Goal: Book appointment/travel/reservation

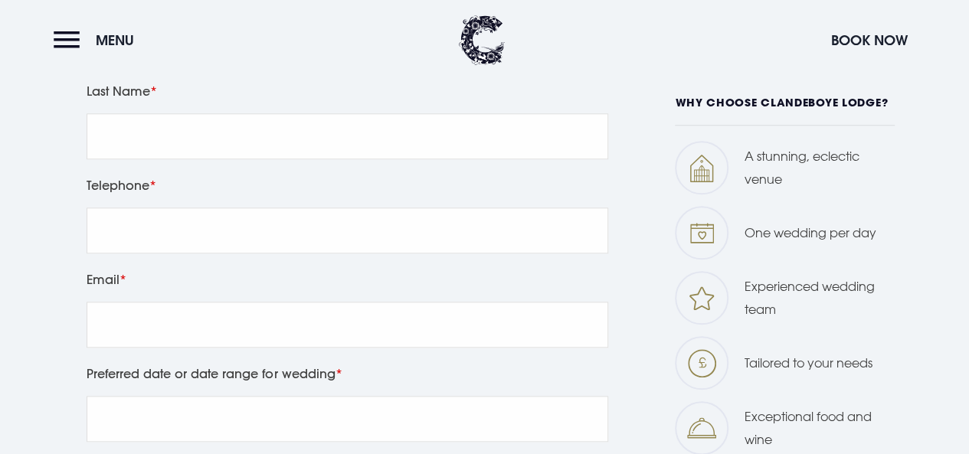
scroll to position [677, 0]
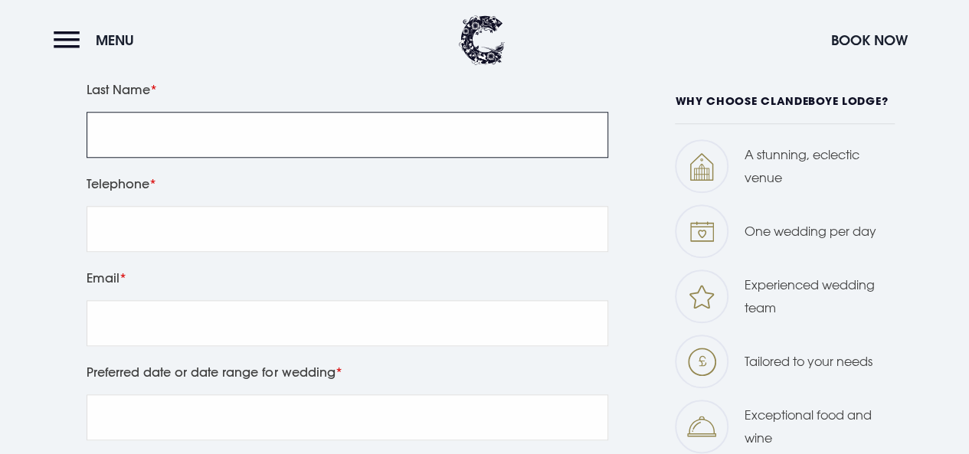
click at [242, 141] on input "Last Name" at bounding box center [348, 135] width 522 height 46
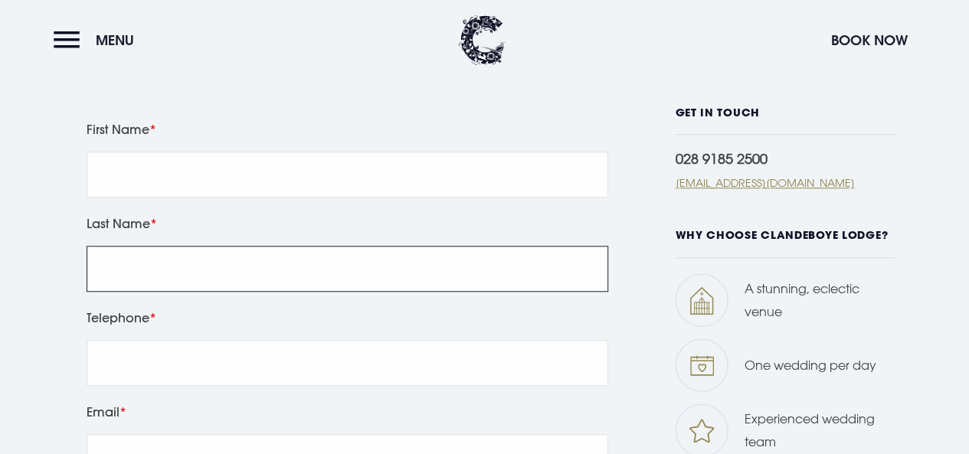
scroll to position [542, 0]
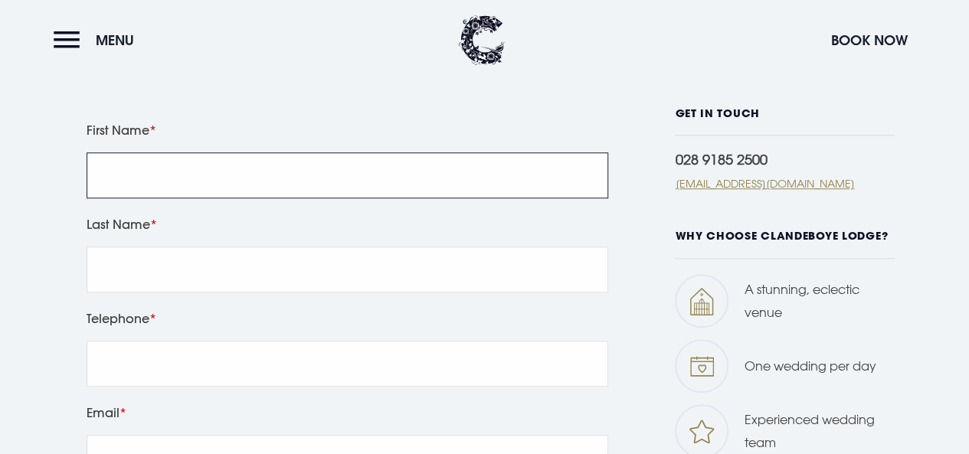
click at [194, 177] on input "First Name" at bounding box center [348, 175] width 522 height 46
type input "Devin"
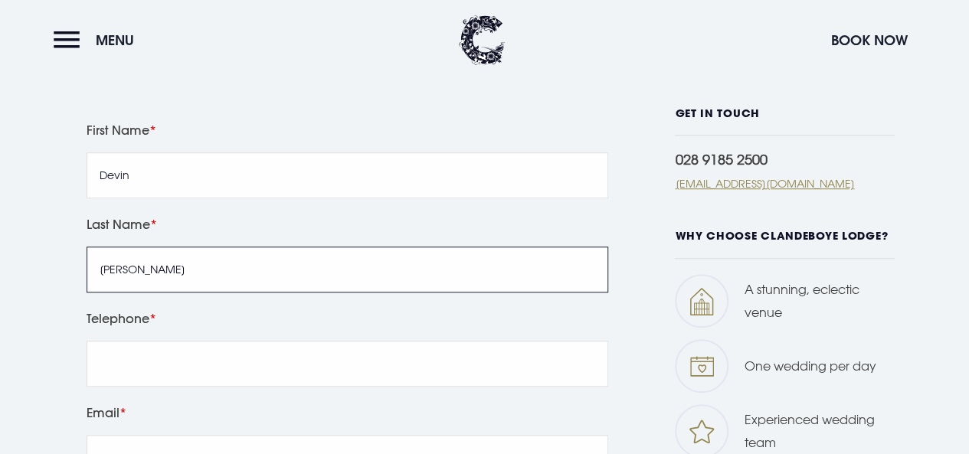
type input "[PERSON_NAME]"
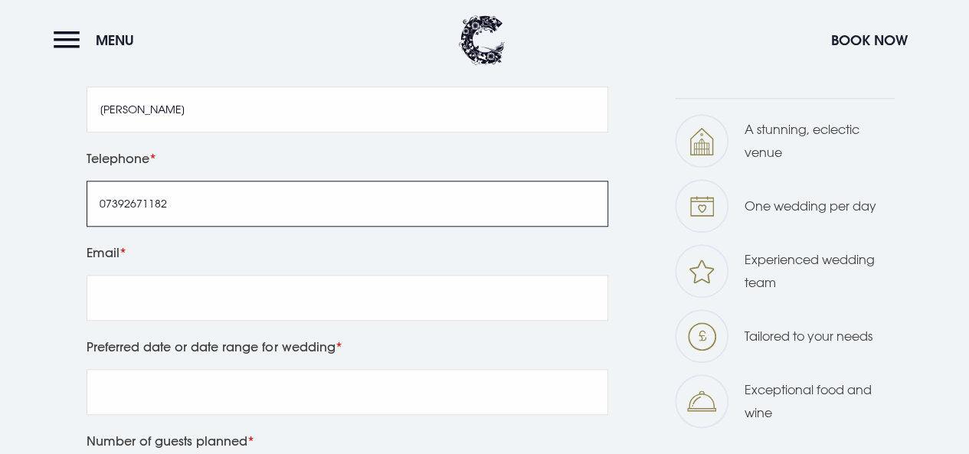
scroll to position [703, 0]
type input "07392671182"
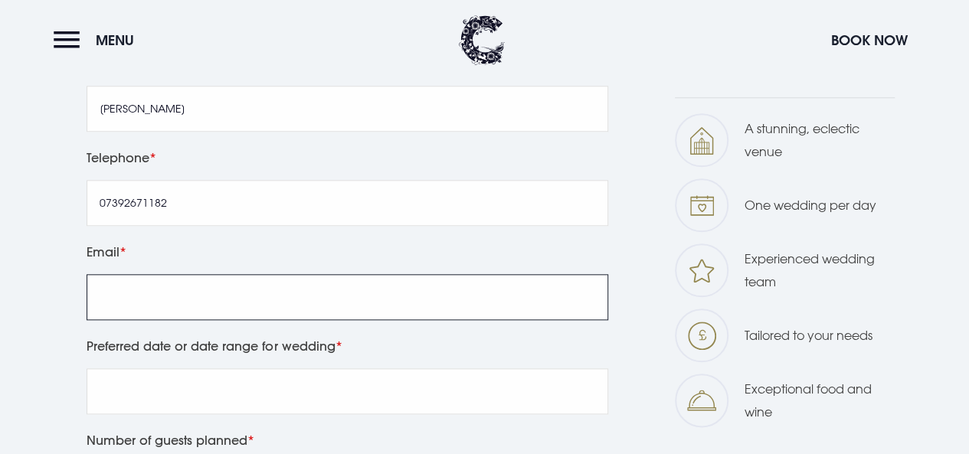
click at [148, 295] on input "Email" at bounding box center [348, 297] width 522 height 46
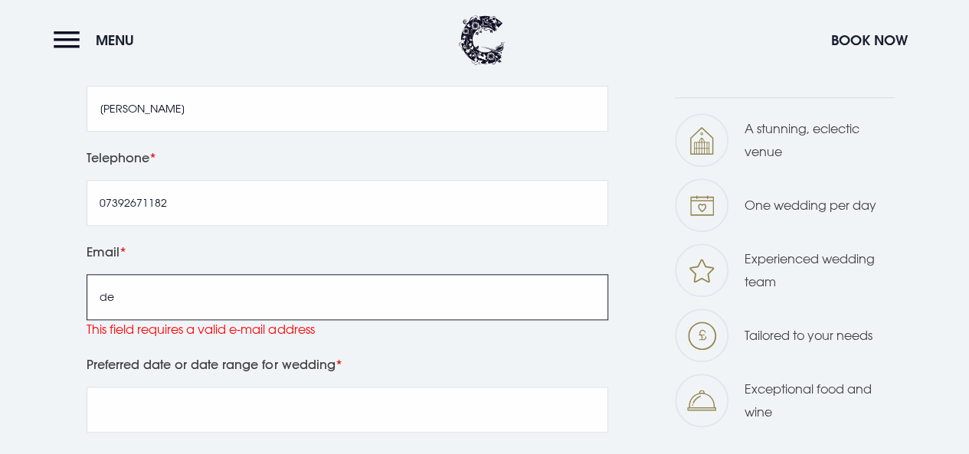
type input "[EMAIL_ADDRESS][DOMAIN_NAME]"
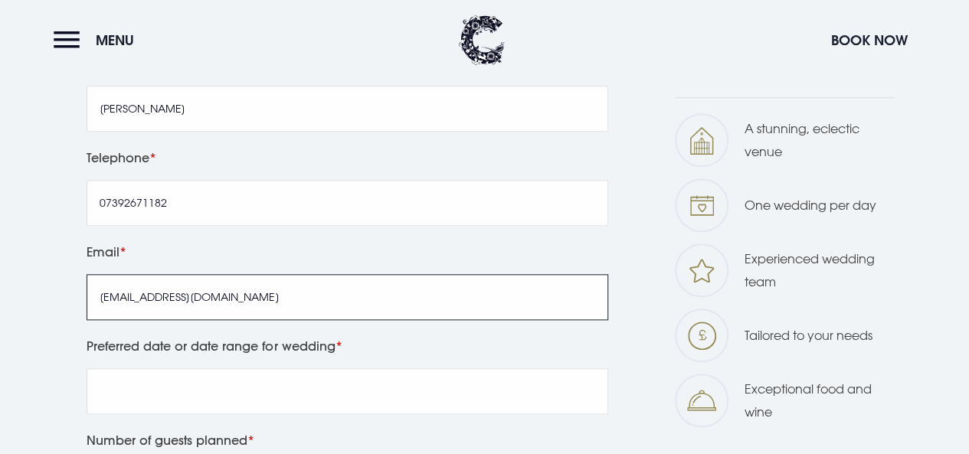
scroll to position [817, 0]
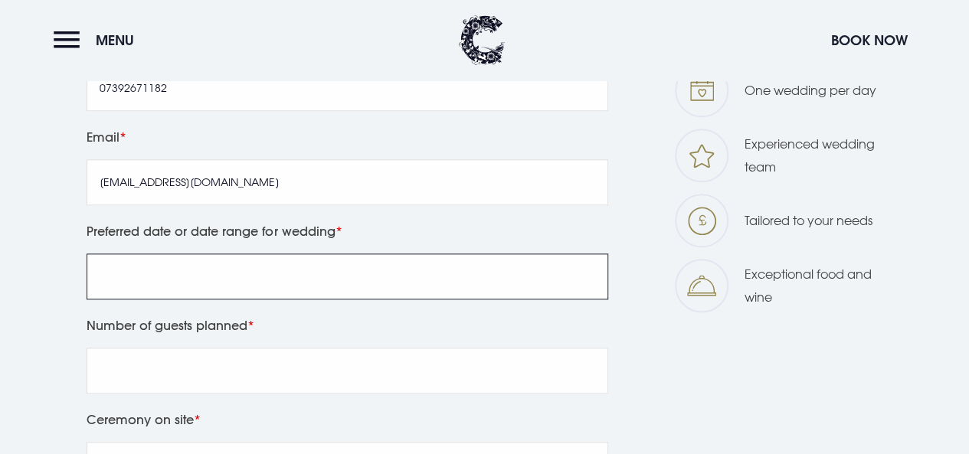
click at [162, 280] on input "Preferred date or date range for wedding" at bounding box center [348, 277] width 522 height 46
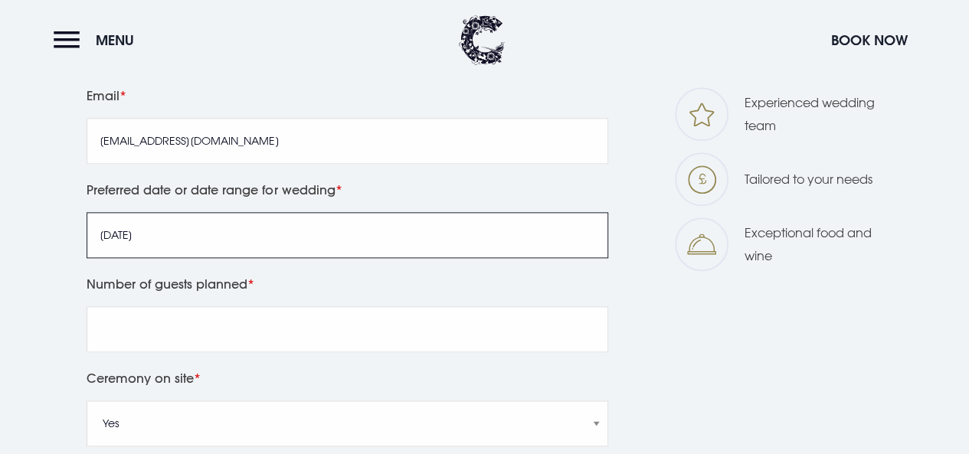
type input "[DATE]"
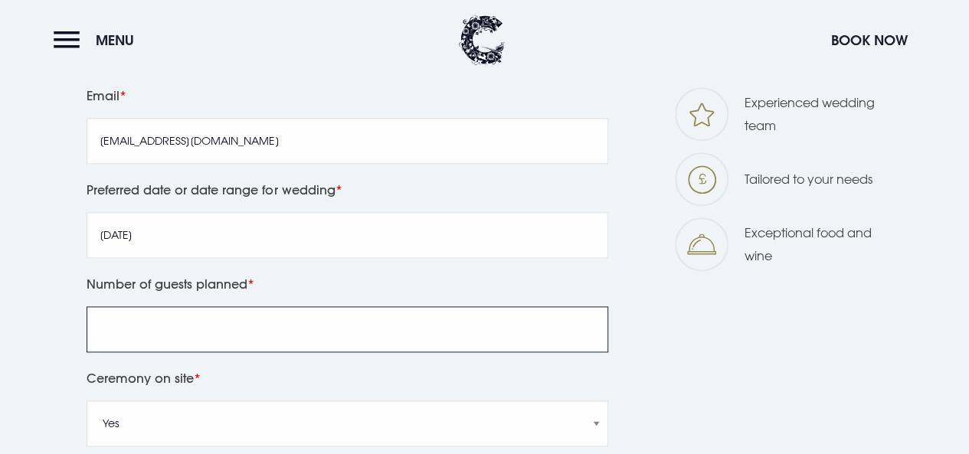
click at [162, 347] on input "Number of guests planned" at bounding box center [348, 329] width 522 height 46
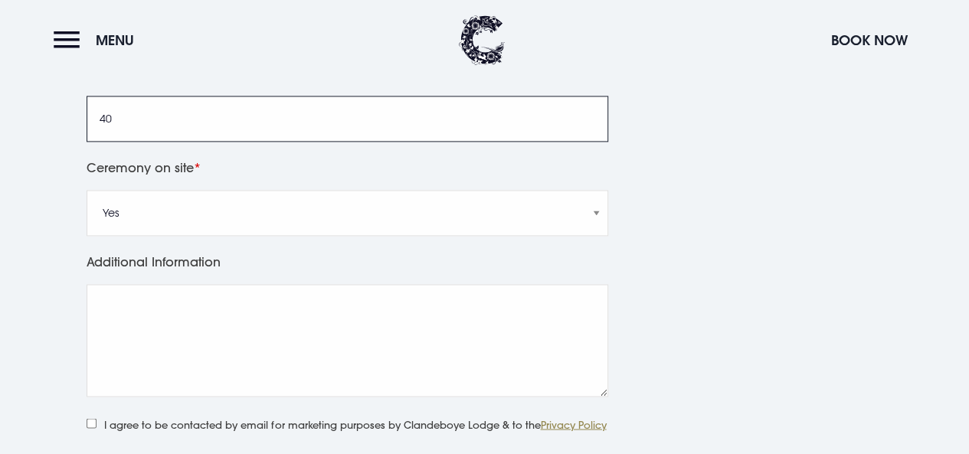
scroll to position [1082, 0]
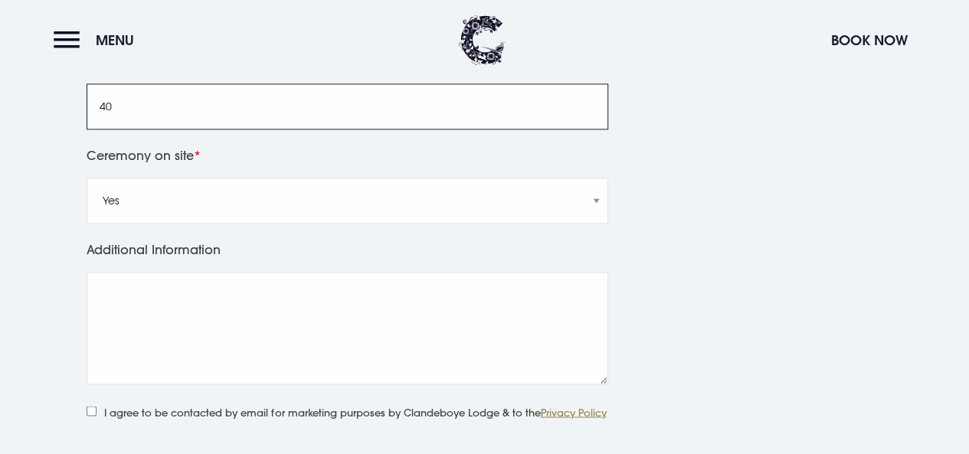
type input "40"
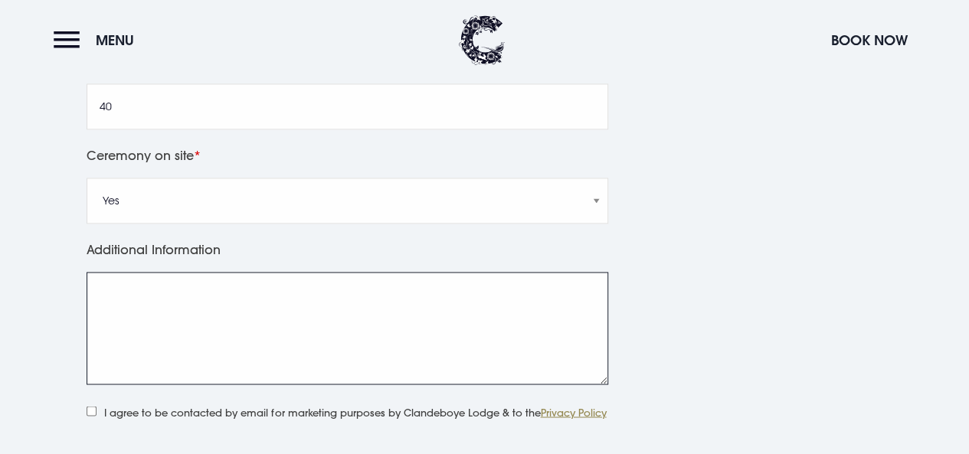
click at [136, 296] on textarea "Additional Information" at bounding box center [348, 328] width 522 height 113
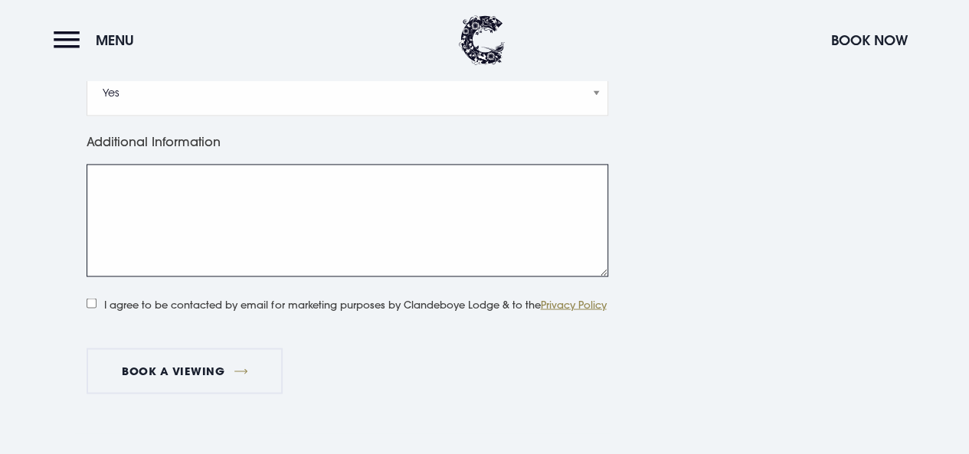
scroll to position [1205, 0]
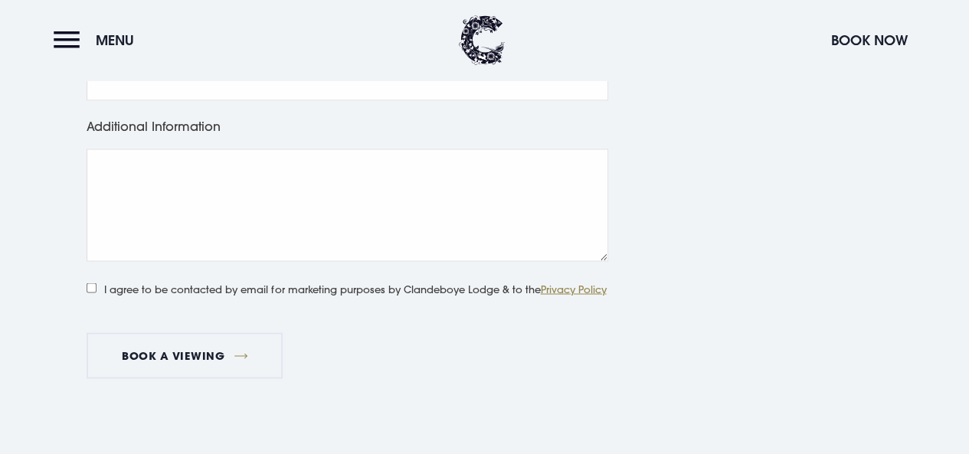
click at [91, 288] on input "I agree to be contacted by email for marketing purposes by Clandeboye Lodge & t…" at bounding box center [92, 288] width 10 height 10
click at [92, 284] on input "I agree to be contacted by email for marketing purposes by Clandeboye Lodge & t…" at bounding box center [92, 288] width 10 height 10
checkbox input "false"
click at [170, 367] on button "Book a viewing" at bounding box center [185, 356] width 196 height 46
